Goal: Information Seeking & Learning: Compare options

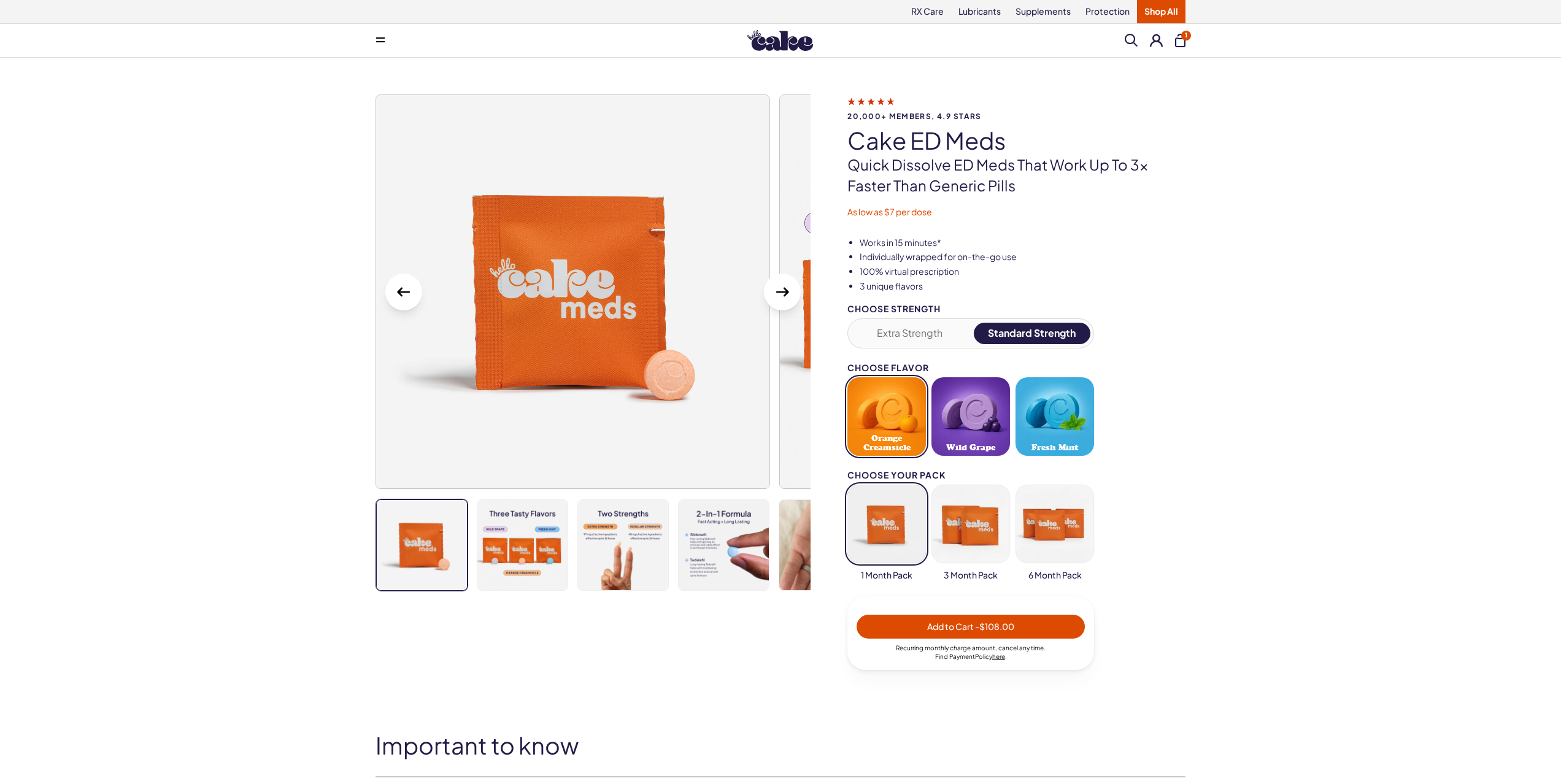
click at [779, 294] on icon "Next Slide" at bounding box center [782, 292] width 20 height 20
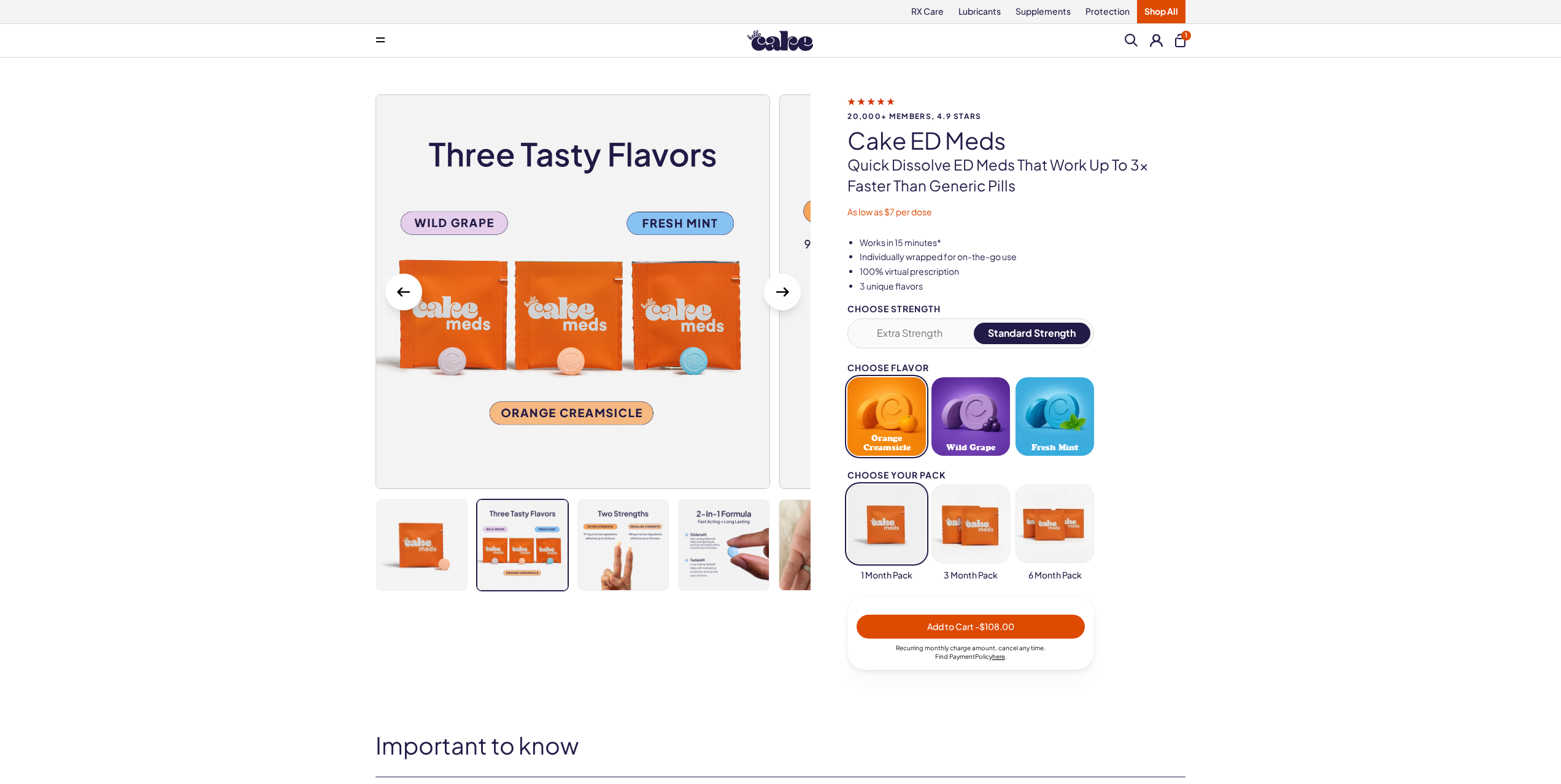
click at [779, 294] on icon "Next Slide" at bounding box center [782, 292] width 20 height 20
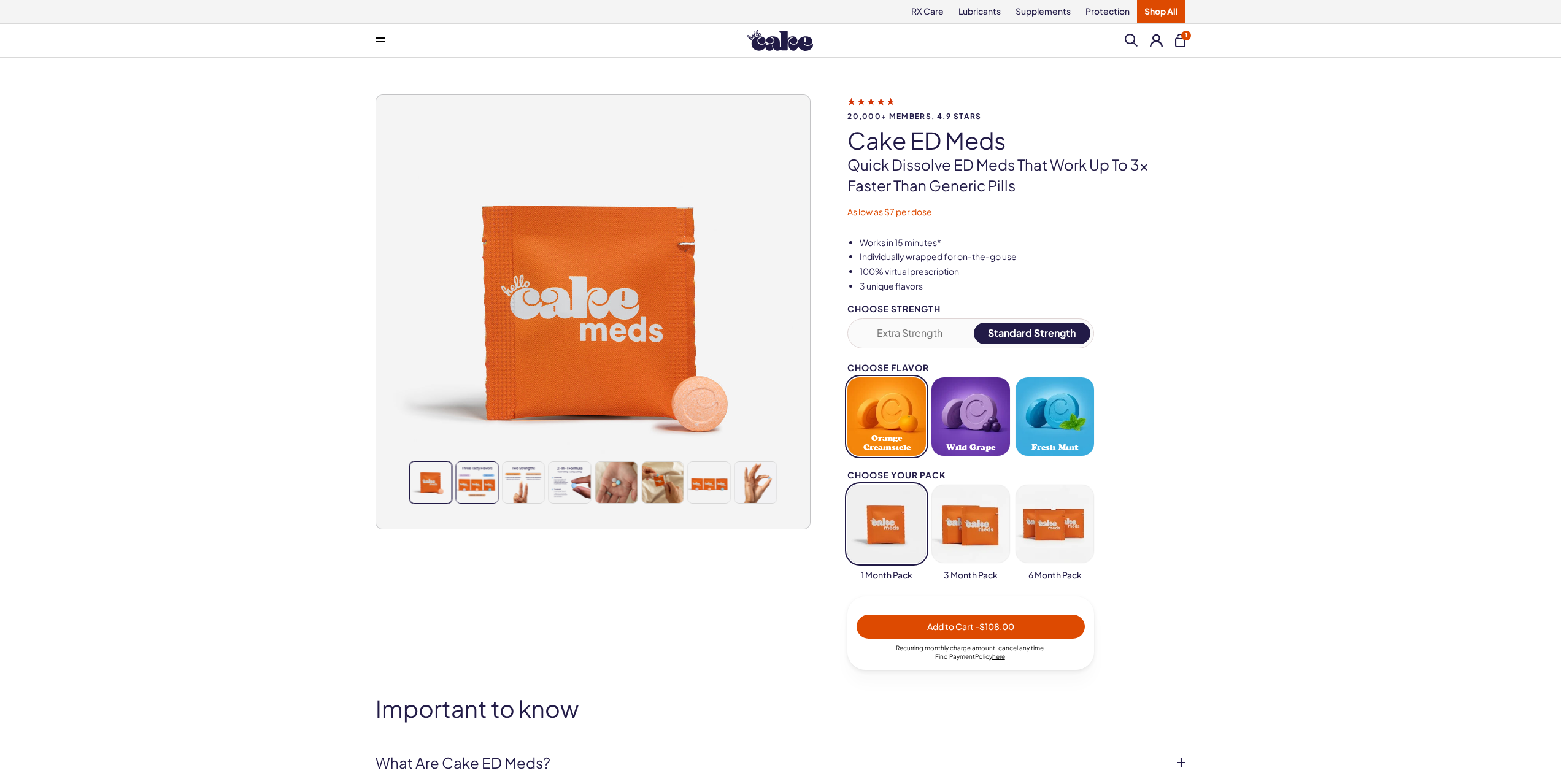
click at [463, 489] on img at bounding box center [478, 483] width 42 height 42
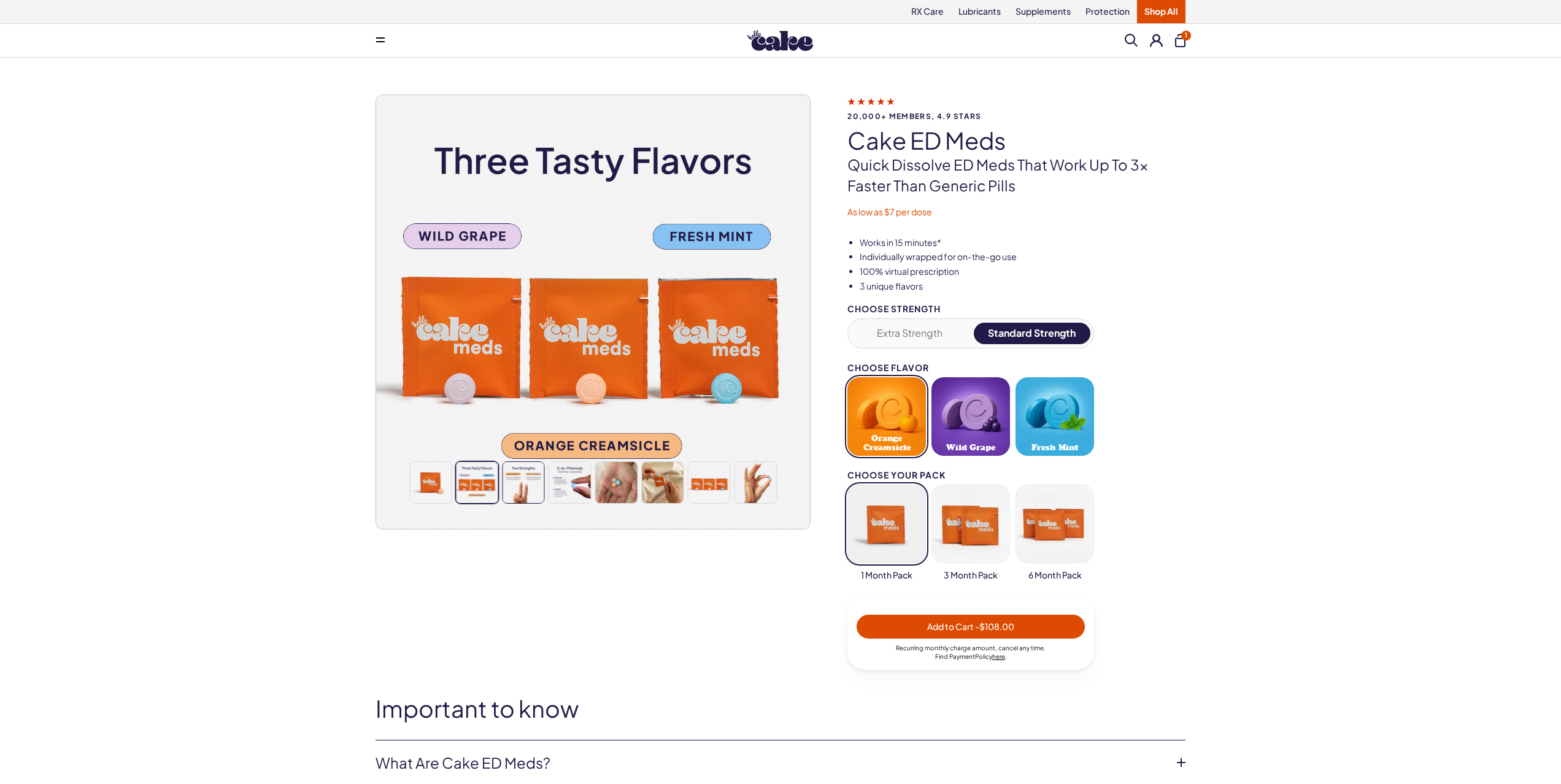
click at [516, 485] on img at bounding box center [523, 483] width 42 height 42
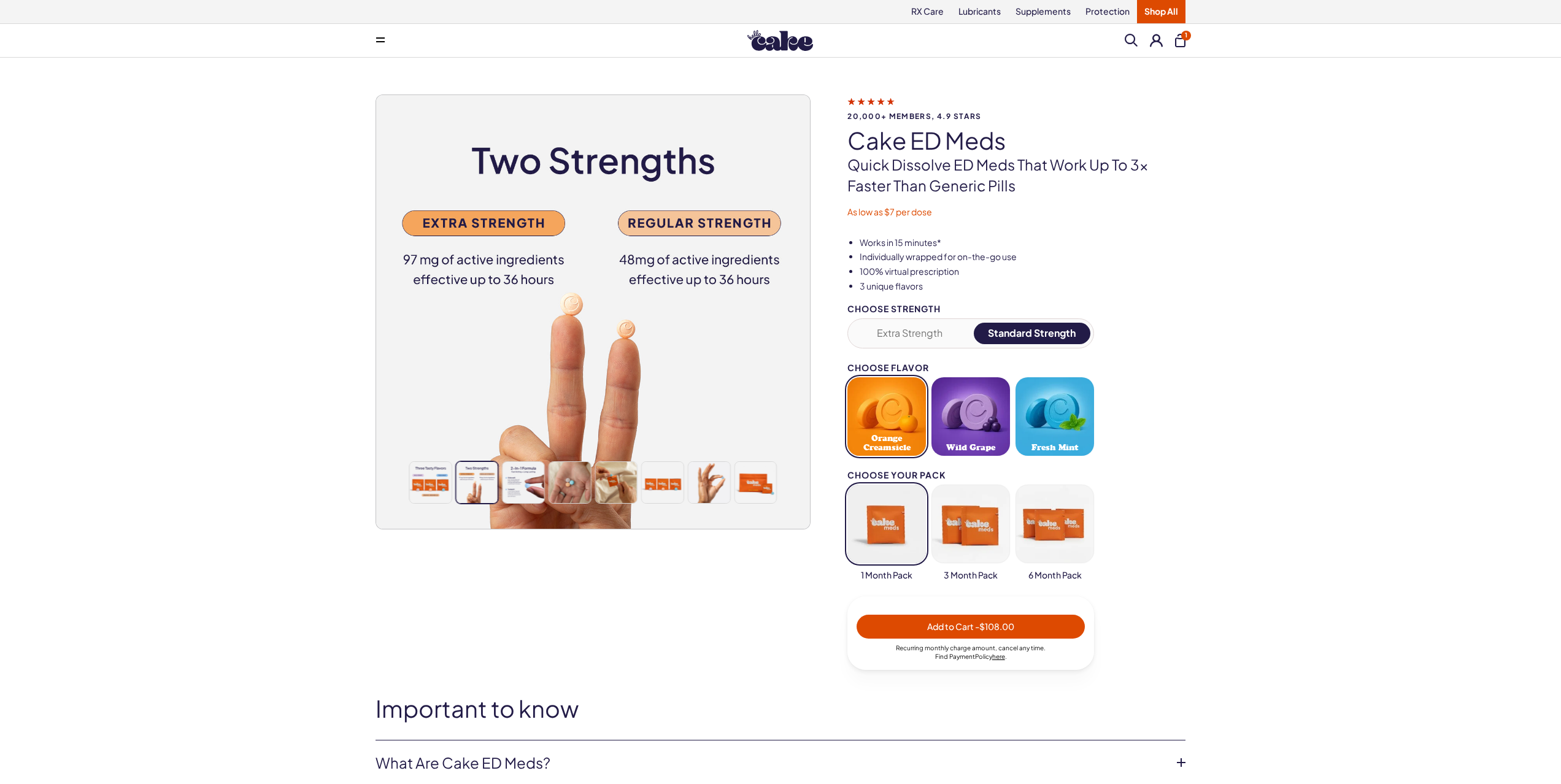
click at [502, 336] on img at bounding box center [593, 311] width 434 height 434
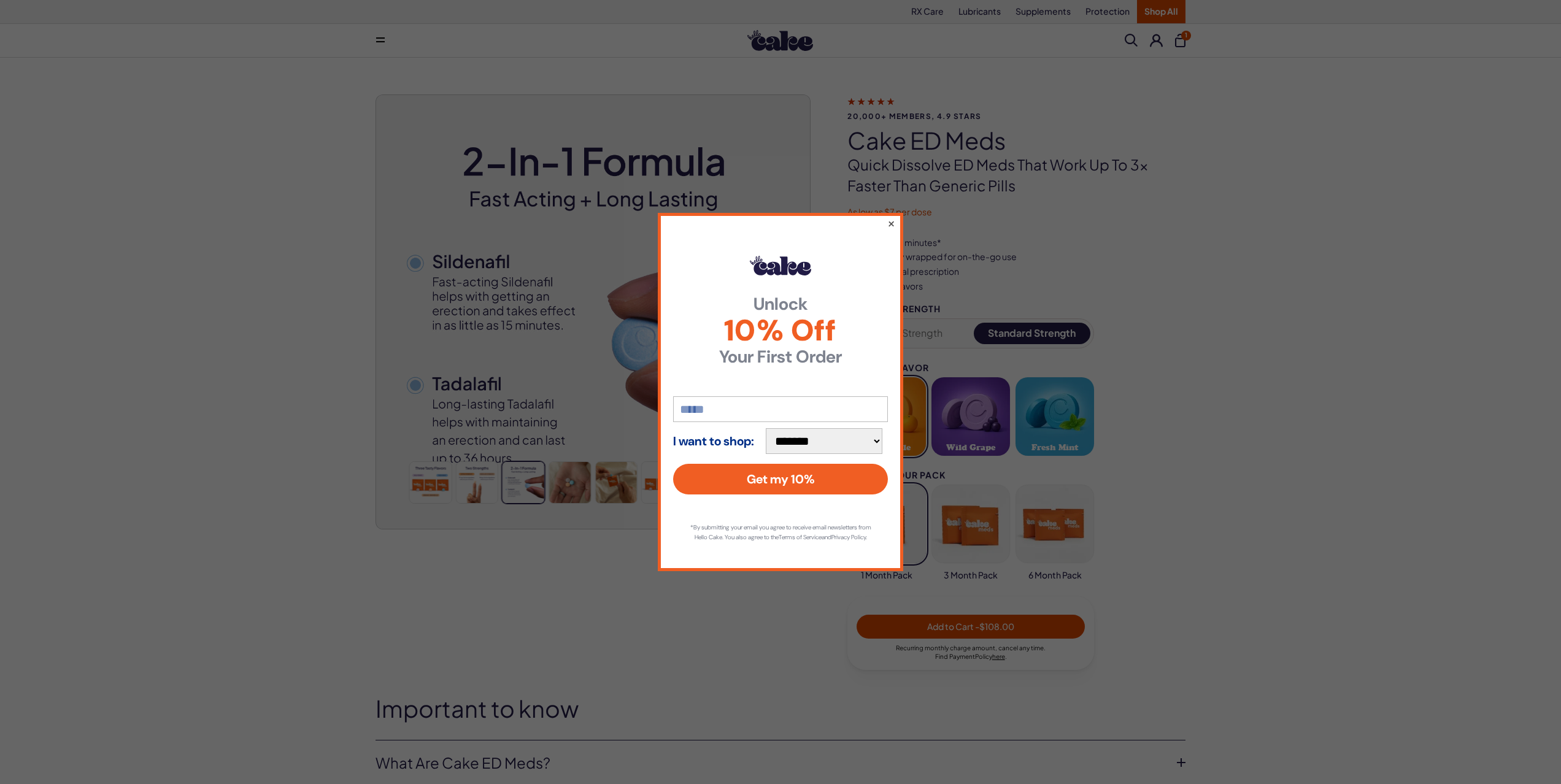
click at [893, 220] on button "×" at bounding box center [891, 223] width 8 height 15
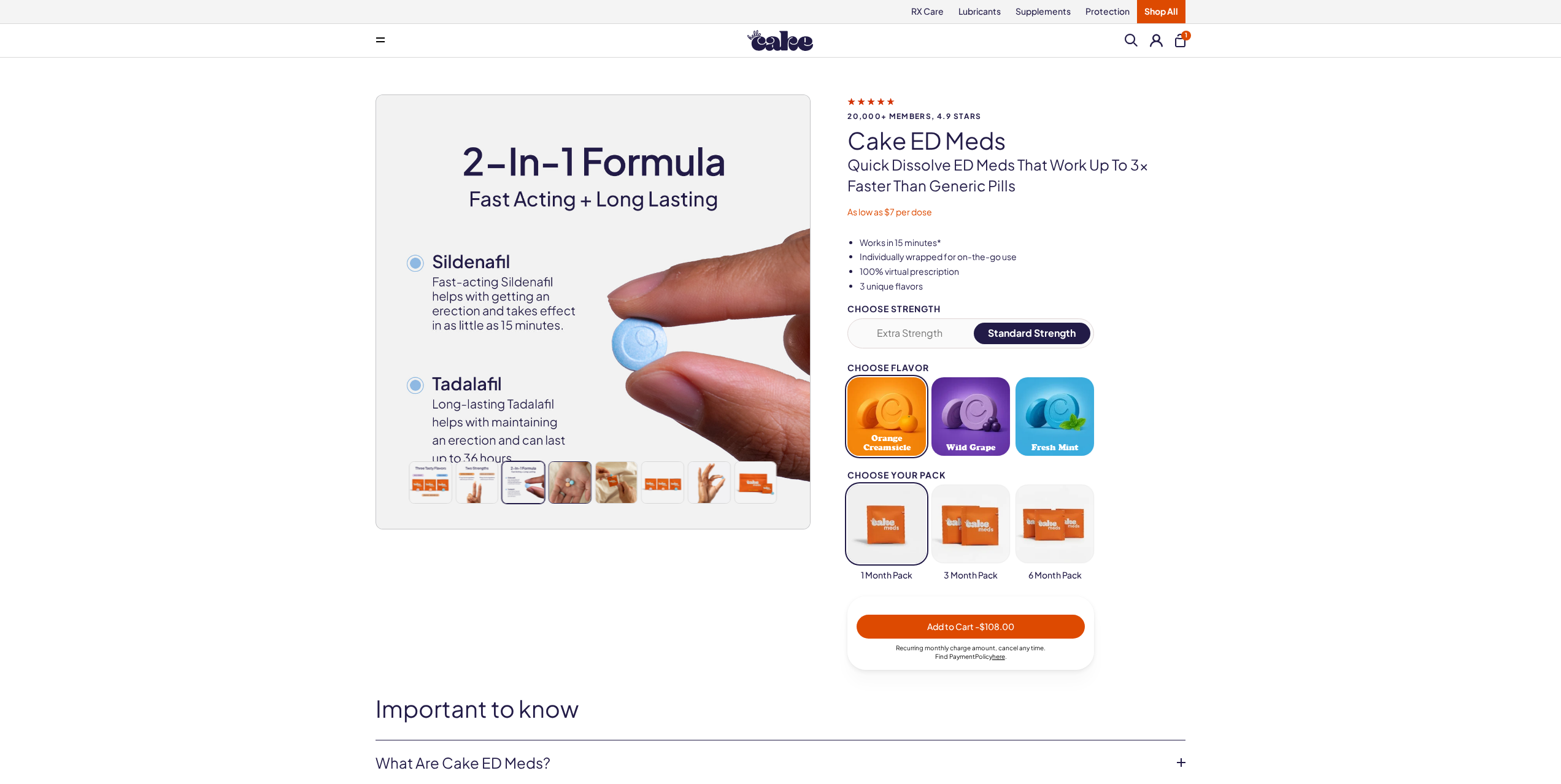
click at [575, 484] on img at bounding box center [570, 483] width 42 height 42
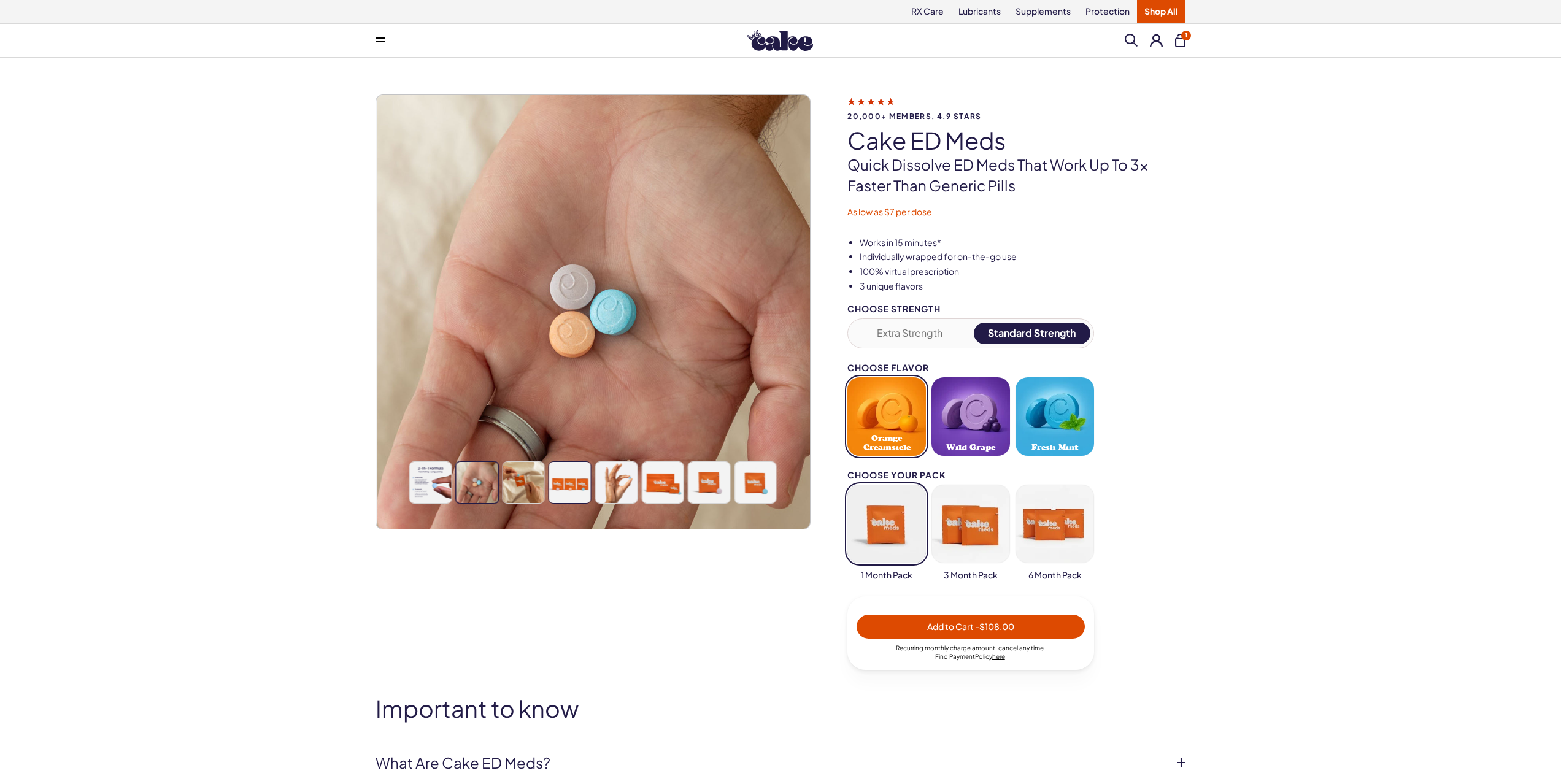
click at [565, 488] on img at bounding box center [570, 483] width 42 height 42
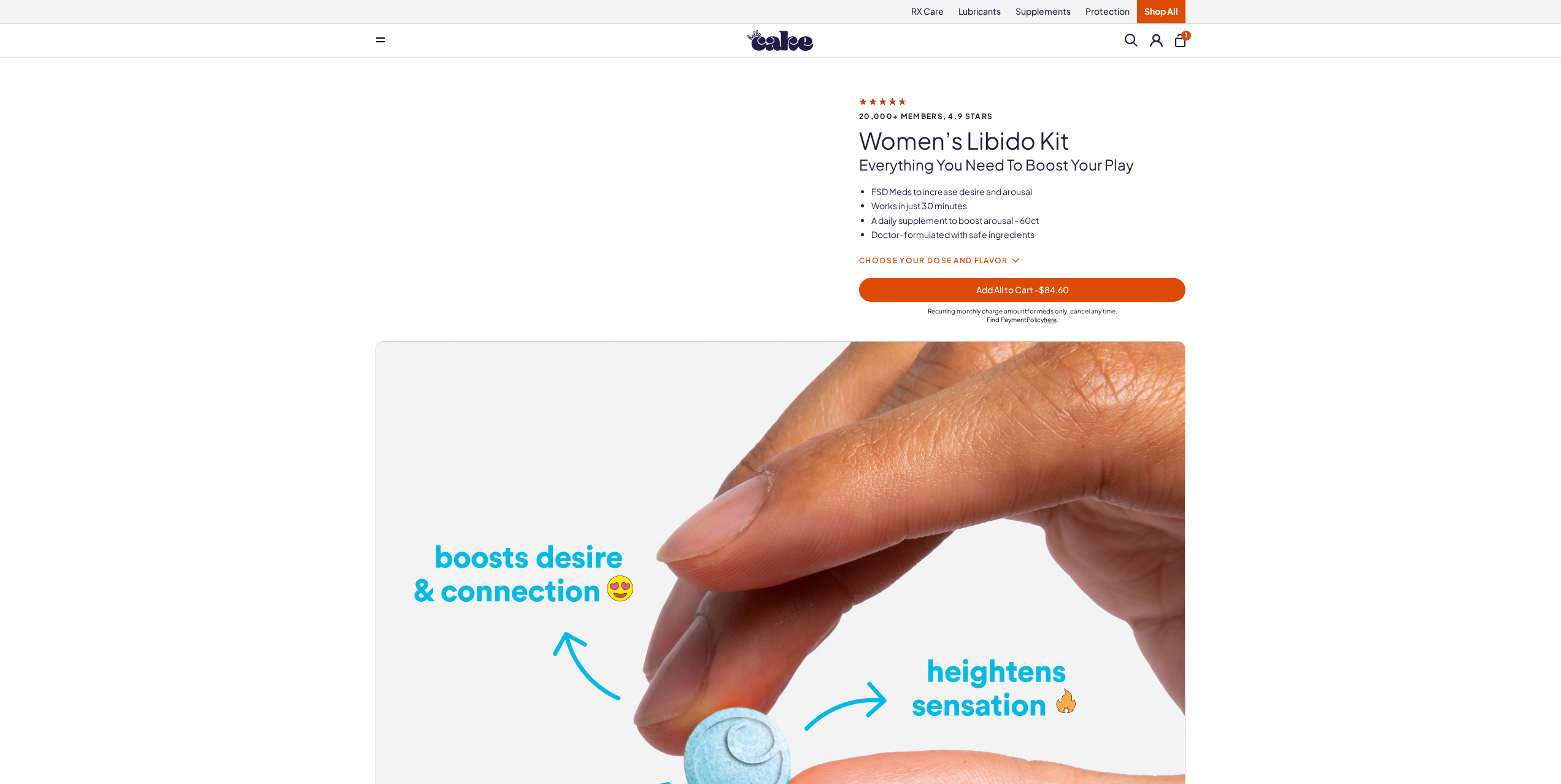
click at [795, 44] on img at bounding box center [780, 41] width 65 height 21
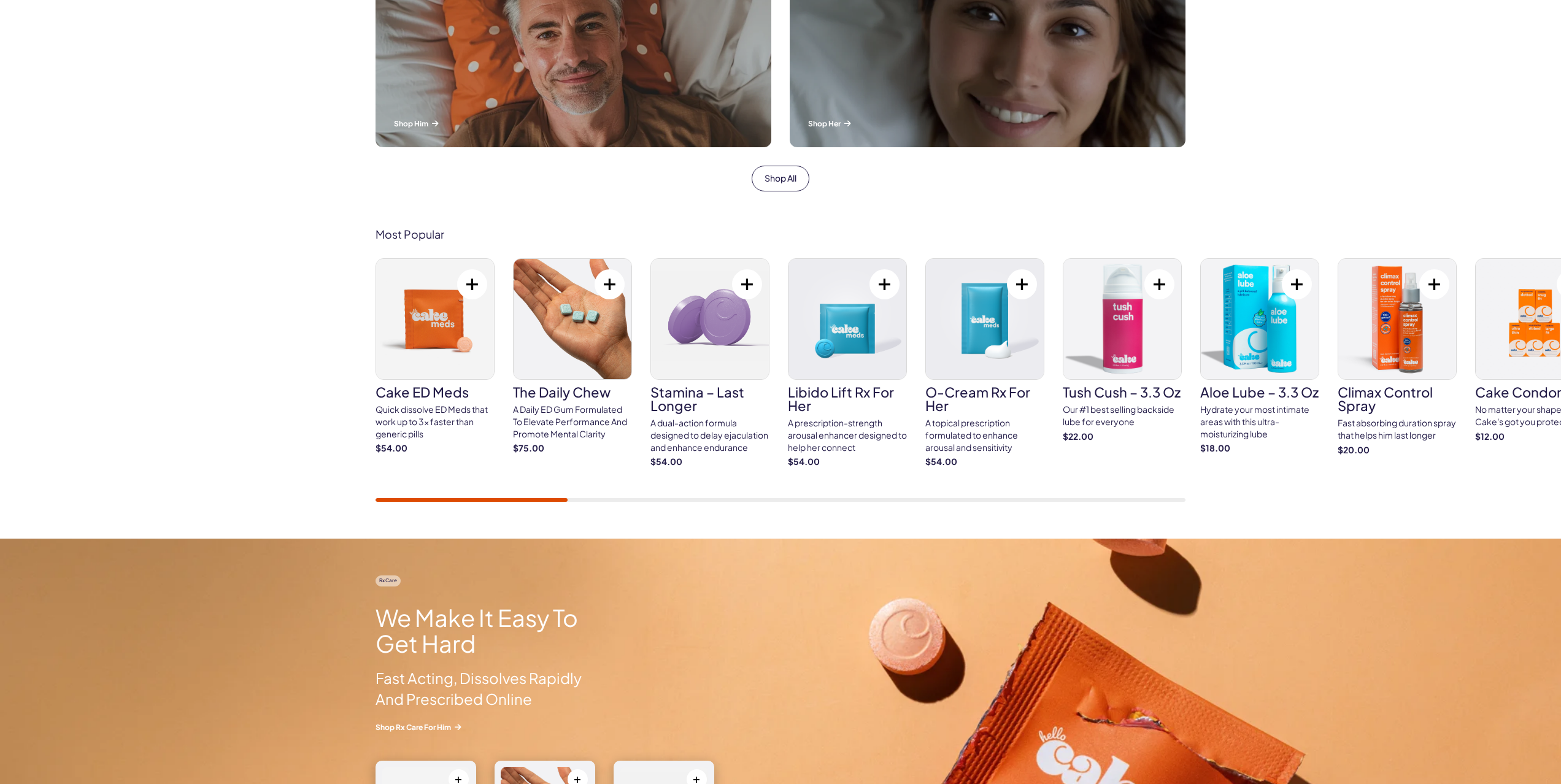
click at [1124, 345] on img at bounding box center [1122, 319] width 118 height 120
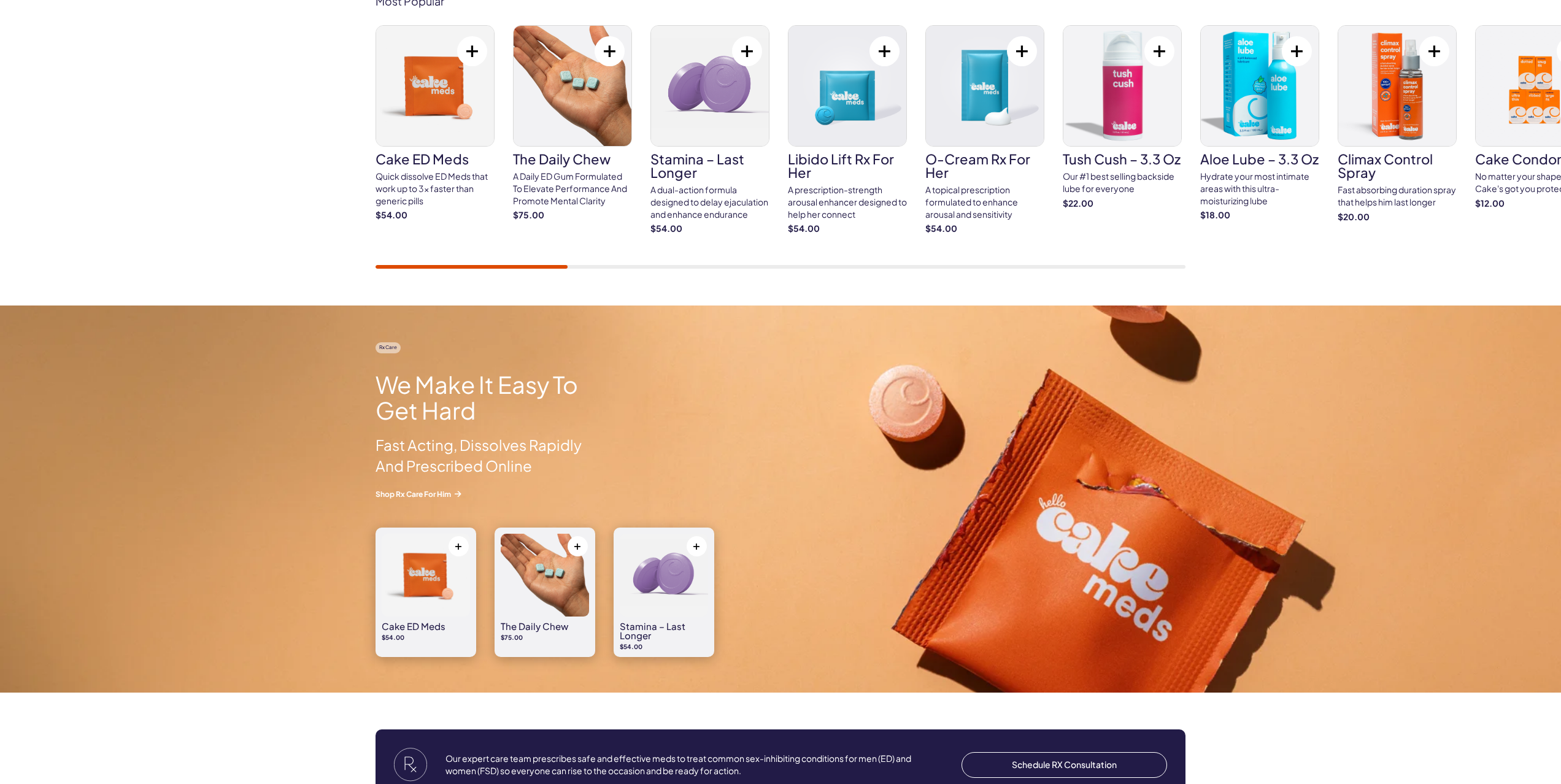
scroll to position [717, 0]
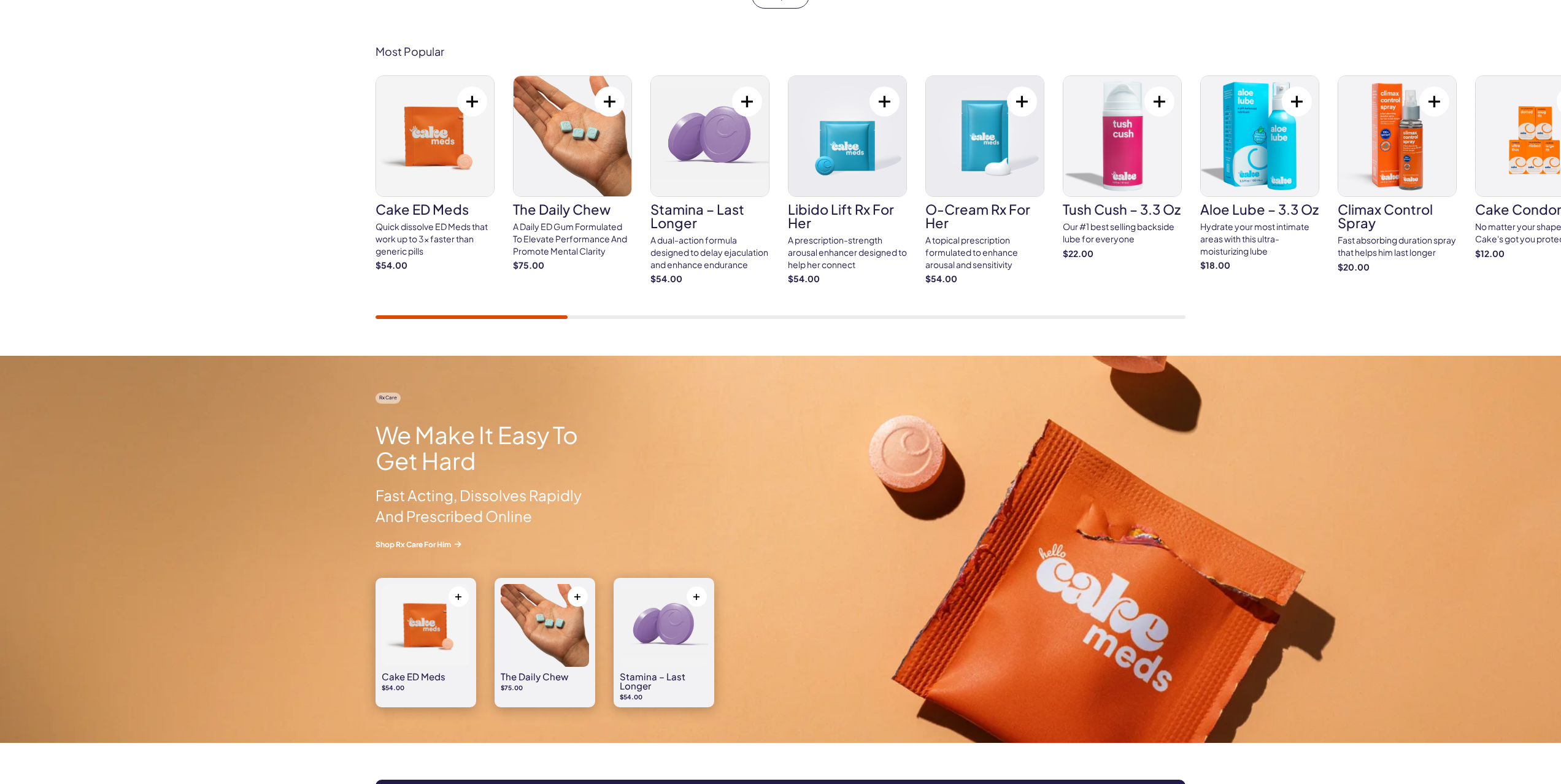
drag, startPoint x: 718, startPoint y: 163, endPoint x: 705, endPoint y: 163, distance: 13.0
drag, startPoint x: 585, startPoint y: 165, endPoint x: 480, endPoint y: 156, distance: 105.4
drag, startPoint x: 1216, startPoint y: 167, endPoint x: 1306, endPoint y: 162, distance: 90.1
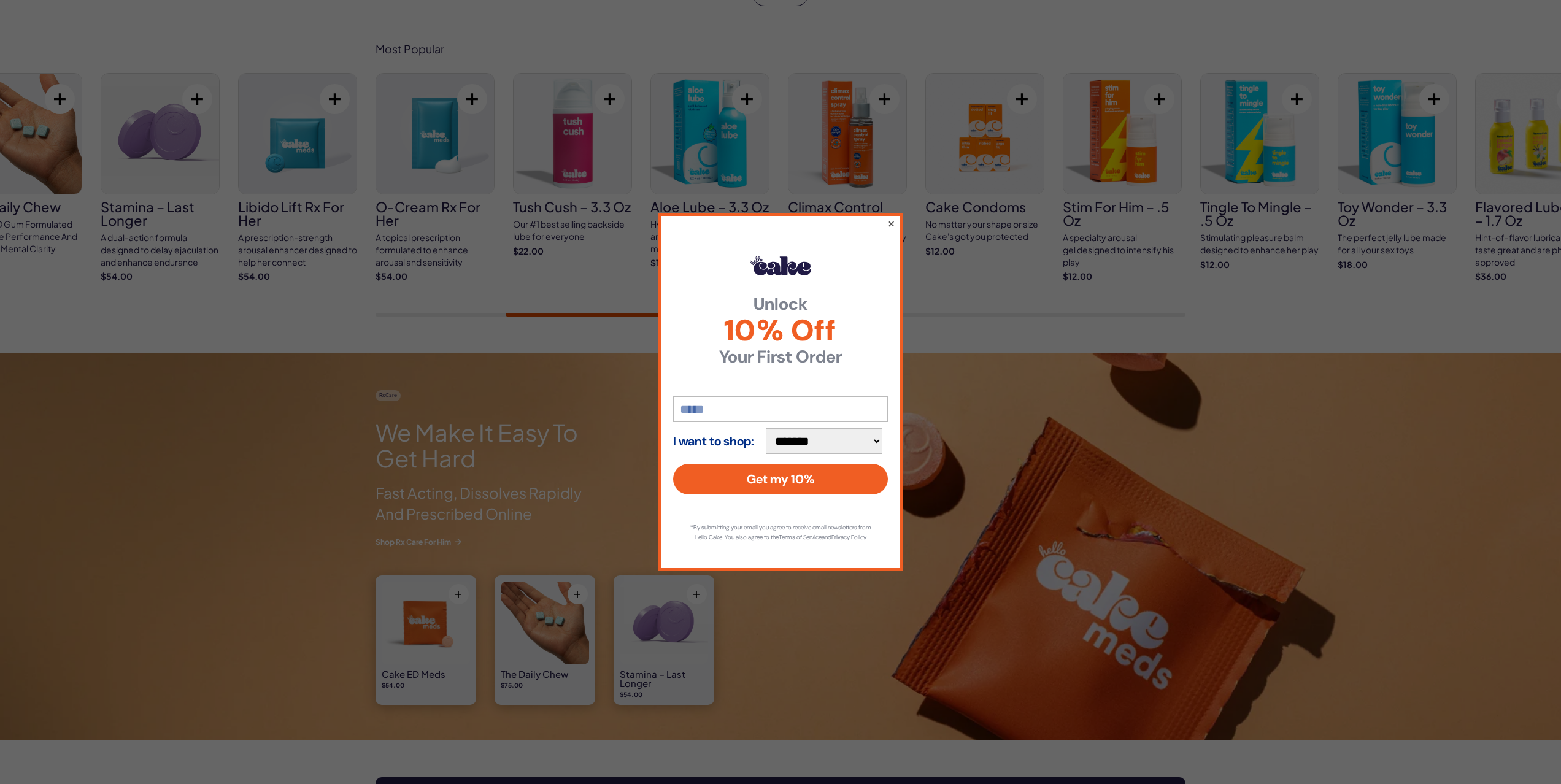
click at [892, 219] on button "×" at bounding box center [891, 223] width 8 height 15
